Goal: Information Seeking & Learning: Compare options

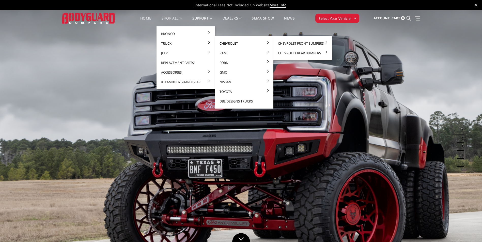
click at [230, 46] on link "Chevrolet" at bounding box center [244, 44] width 54 height 10
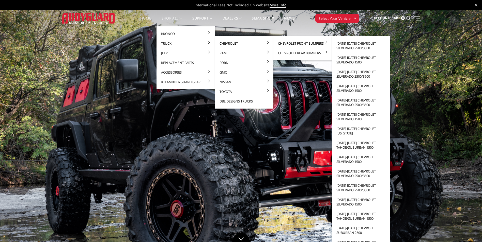
click at [343, 62] on link "[DATE]-[DATE] Chevrolet Silverado 1500" at bounding box center [361, 60] width 54 height 14
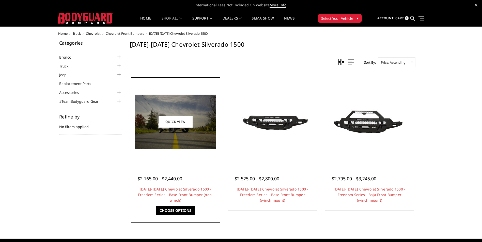
click at [156, 135] on img at bounding box center [175, 122] width 81 height 54
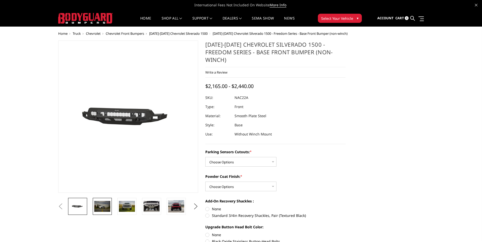
click at [108, 208] on img at bounding box center [102, 206] width 16 height 11
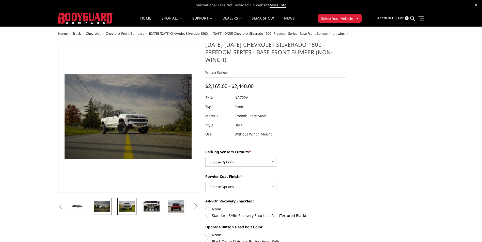
click at [124, 206] on img at bounding box center [127, 206] width 16 height 11
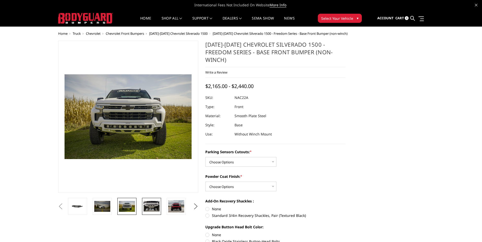
click at [148, 206] on img at bounding box center [151, 206] width 16 height 11
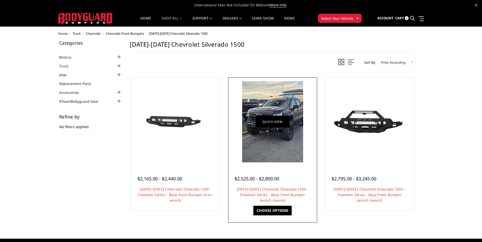
click at [274, 120] on link "Quick view" at bounding box center [272, 122] width 34 height 12
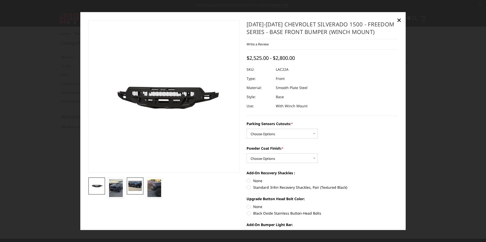
click at [127, 188] on link at bounding box center [135, 185] width 17 height 17
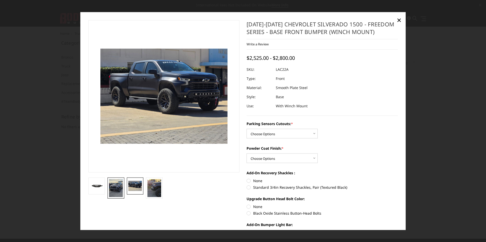
click at [118, 188] on img at bounding box center [116, 188] width 14 height 18
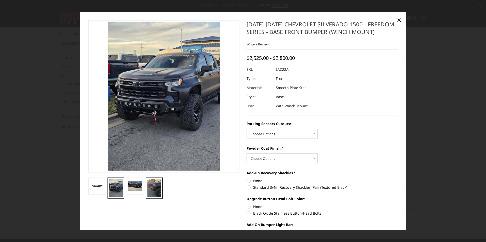
click at [155, 186] on img at bounding box center [154, 188] width 14 height 18
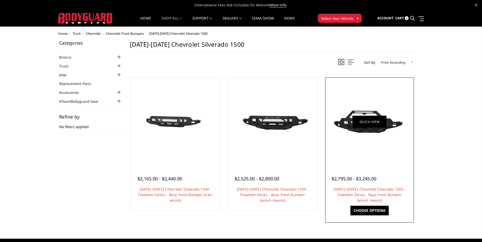
click at [385, 125] on link "Quick view" at bounding box center [369, 122] width 34 height 12
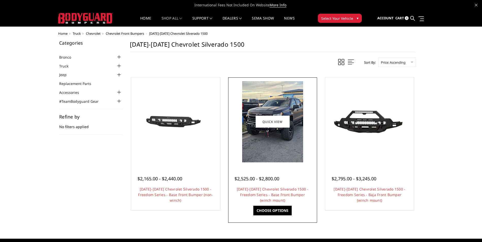
click at [252, 151] on img at bounding box center [272, 121] width 61 height 81
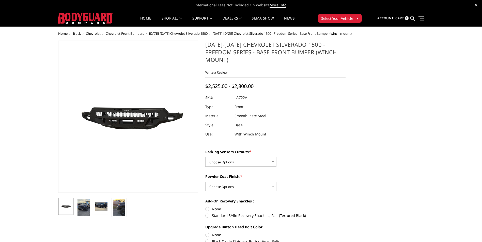
click at [86, 208] on img at bounding box center [83, 208] width 12 height 16
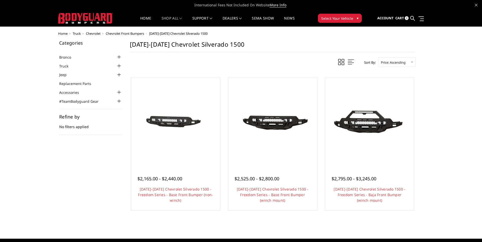
drag, startPoint x: 112, startPoint y: 66, endPoint x: 118, endPoint y: 66, distance: 5.6
click at [114, 66] on li "Truck Chevrolet Chevrolet Front Bumpers [DATE]-[DATE] Chevrolet Silverado 2500/…" at bounding box center [90, 66] width 63 height 6
click at [119, 66] on div at bounding box center [119, 66] width 6 height 6
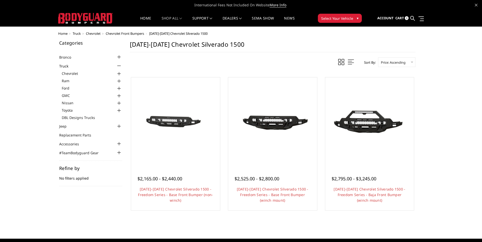
click at [119, 74] on div at bounding box center [119, 74] width 6 height 6
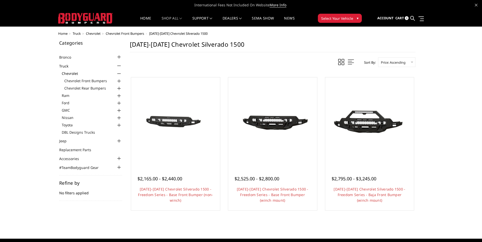
click at [121, 81] on div at bounding box center [119, 81] width 6 height 6
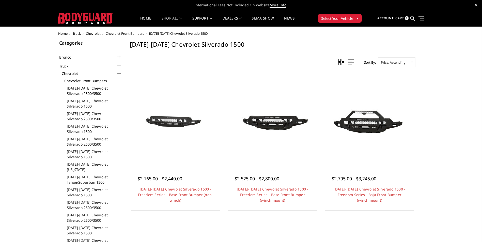
click at [82, 93] on link "[DATE]-[DATE] Chevrolet Silverado 2500/3500" at bounding box center [94, 91] width 55 height 11
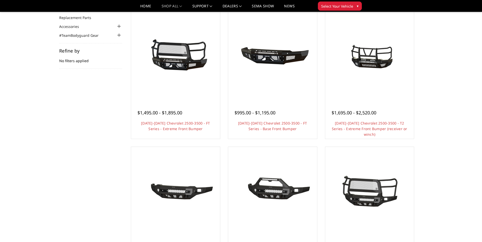
scroll to position [51, 0]
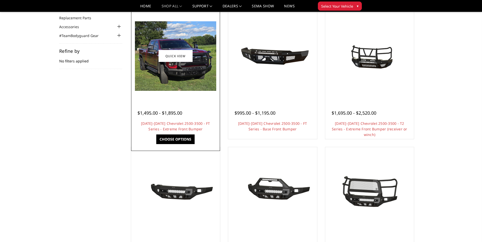
click at [165, 73] on img at bounding box center [175, 56] width 81 height 70
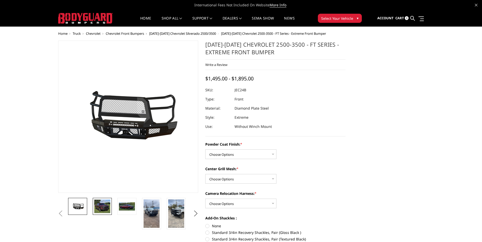
click at [106, 211] on img at bounding box center [102, 207] width 16 height 14
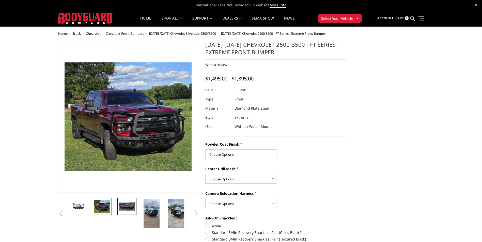
click at [131, 208] on img at bounding box center [127, 206] width 16 height 9
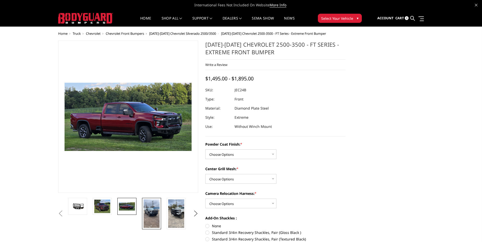
click at [153, 208] on img at bounding box center [151, 214] width 16 height 28
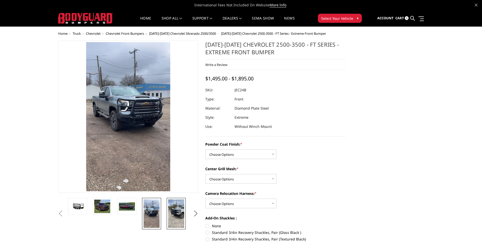
click at [173, 215] on img at bounding box center [176, 214] width 16 height 28
